Goal: Information Seeking & Learning: Learn about a topic

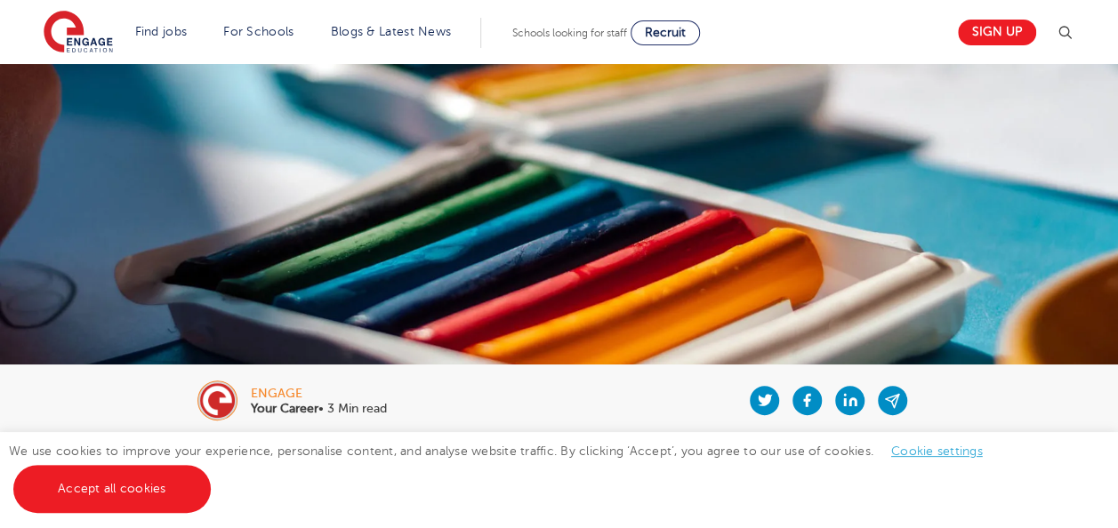
scroll to position [76, 0]
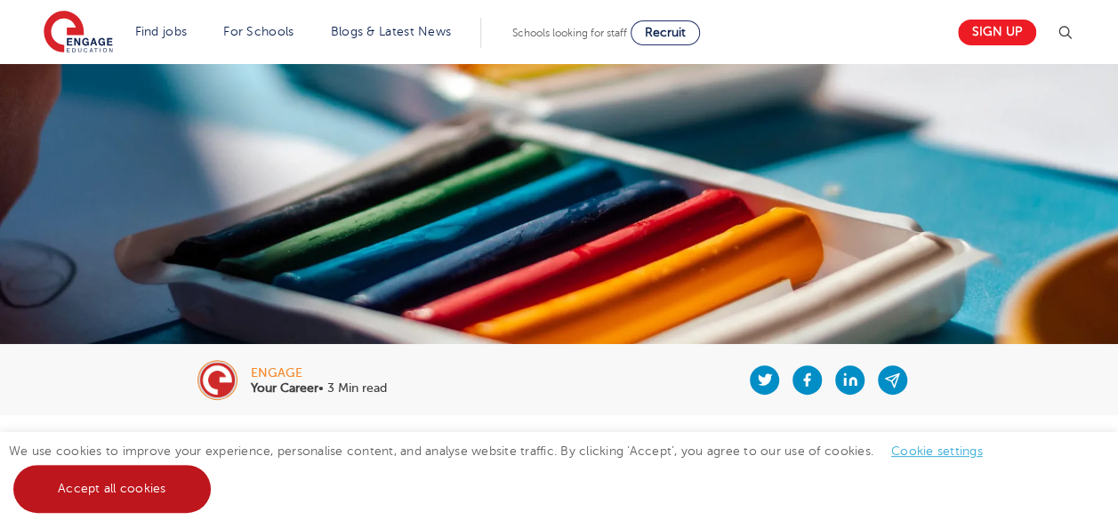
click at [141, 474] on link "Accept all cookies" at bounding box center [111, 489] width 197 height 48
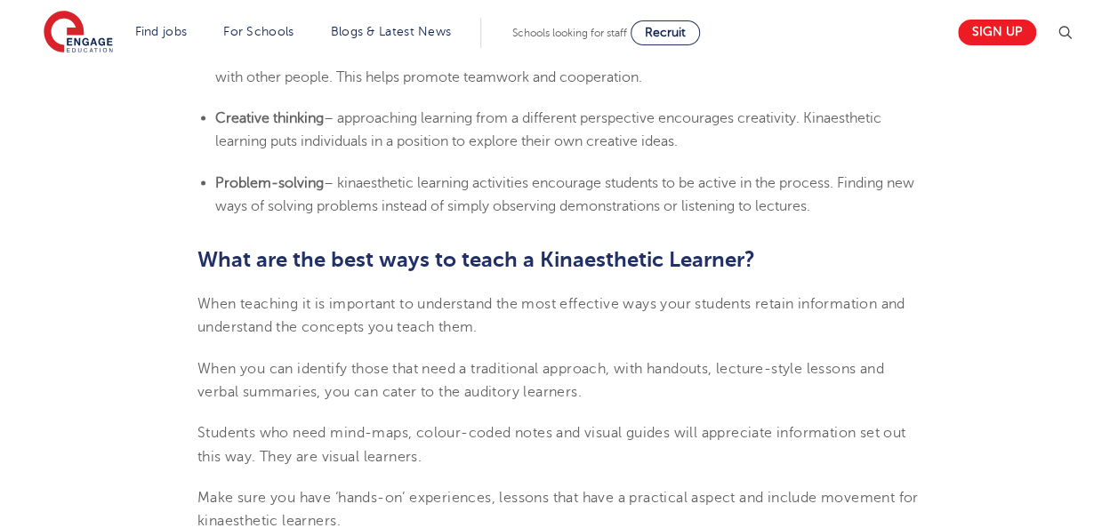
scroll to position [1681, 0]
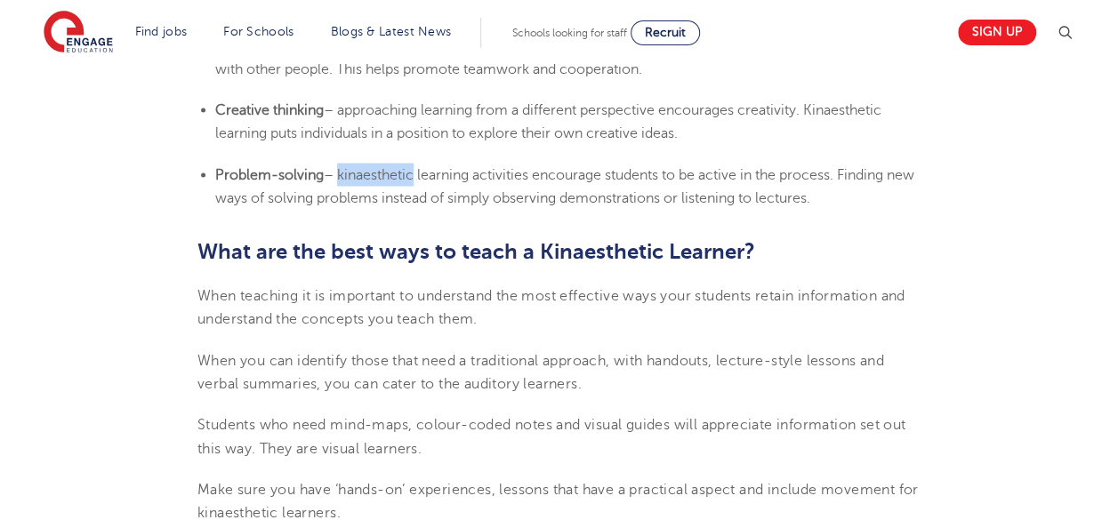
drag, startPoint x: 415, startPoint y: 174, endPoint x: 342, endPoint y: 174, distance: 72.9
click at [342, 174] on span "– kinaesthetic learning activities encourage students to be active in the proce…" at bounding box center [564, 186] width 699 height 39
copy span "kinaesthetic"
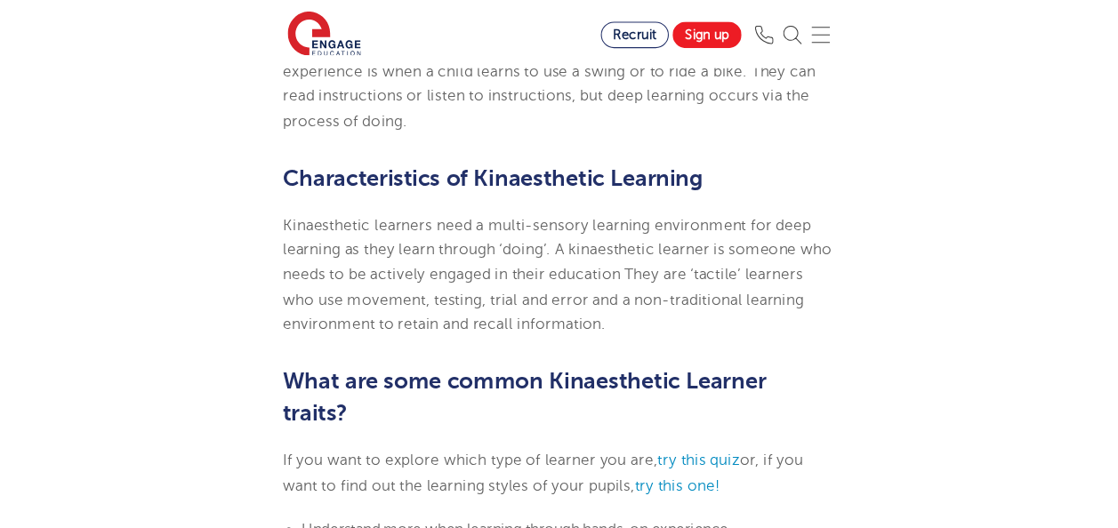
scroll to position [683, 0]
